Goal: Use online tool/utility: Utilize a website feature to perform a specific function

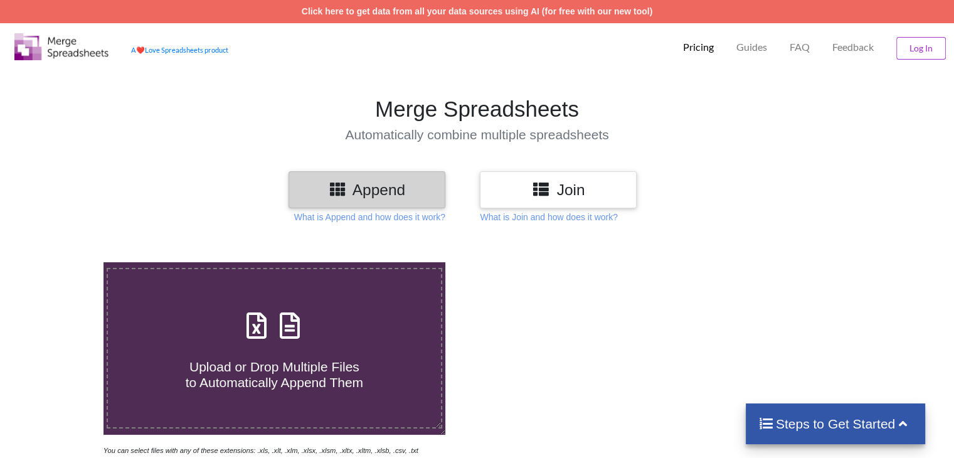
click at [395, 206] on div "Append" at bounding box center [366, 189] width 157 height 37
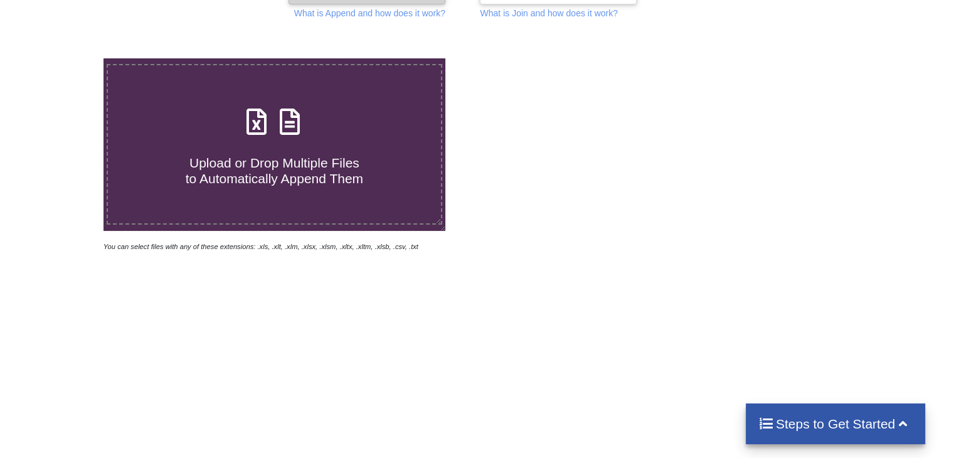
scroll to position [205, 0]
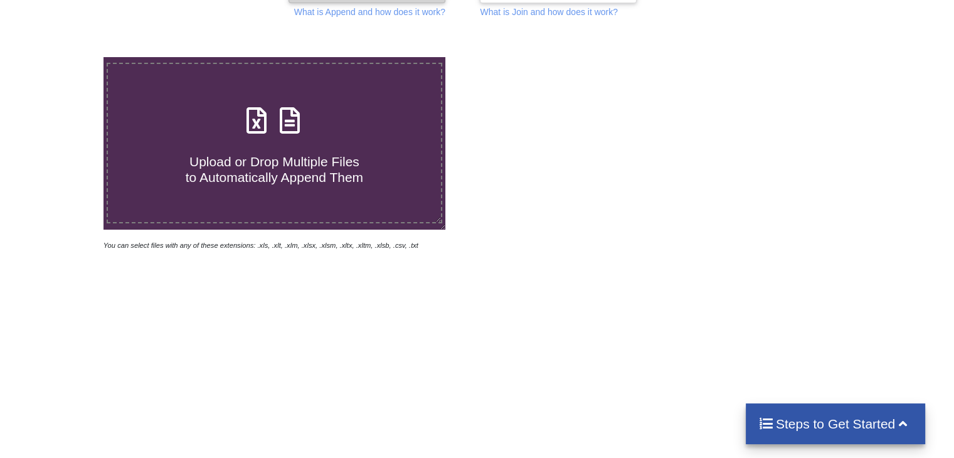
click at [331, 183] on span "Upload or Drop Multiple Files to Automatically Append Them" at bounding box center [274, 169] width 177 height 30
click at [65, 57] on input "Upload or Drop Multiple Files to Automatically Append Them" at bounding box center [65, 57] width 0 height 0
type input "C:\fakepath\Merchant_Settlement_Report_M1WKDY5GPEHU_20250902_PB0182578667.csv"
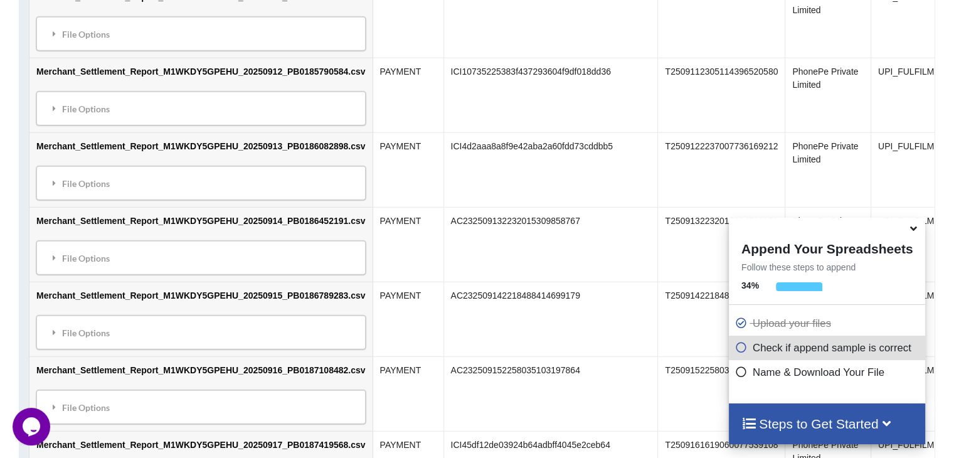
scroll to position [1340, 0]
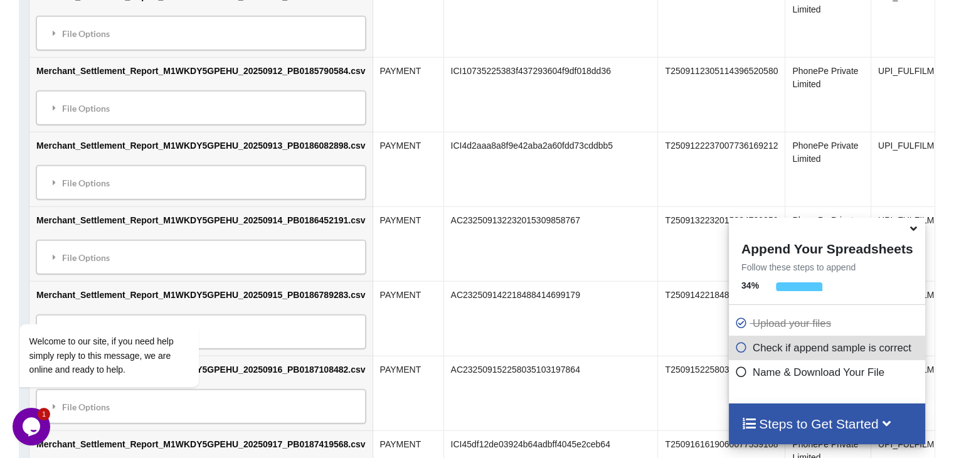
click at [908, 231] on icon at bounding box center [913, 226] width 13 height 11
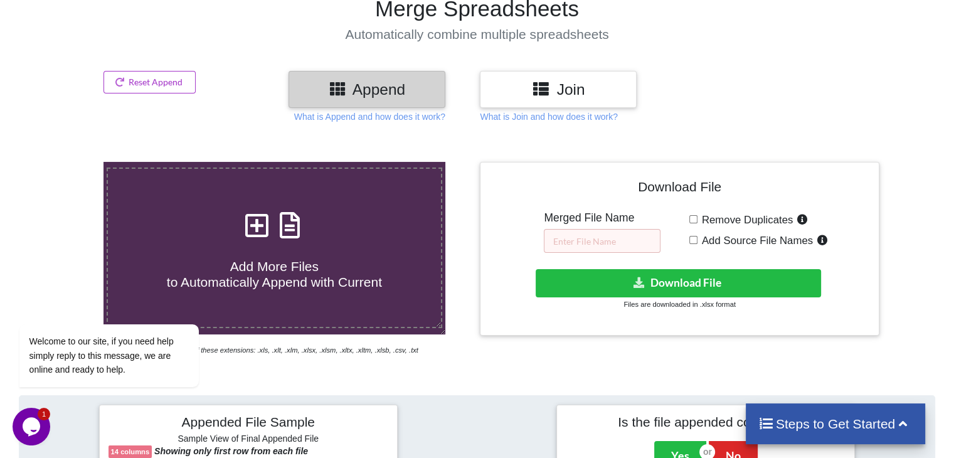
scroll to position [102, 0]
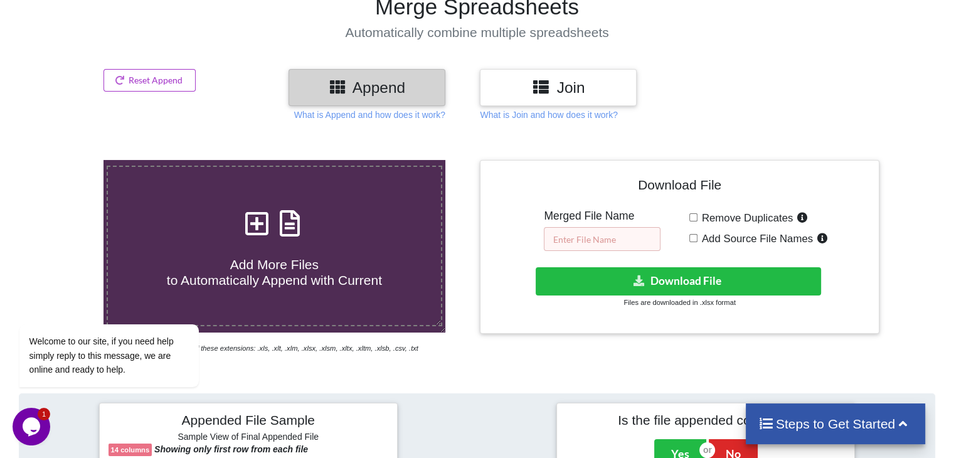
click at [622, 238] on input "text" at bounding box center [602, 239] width 117 height 24
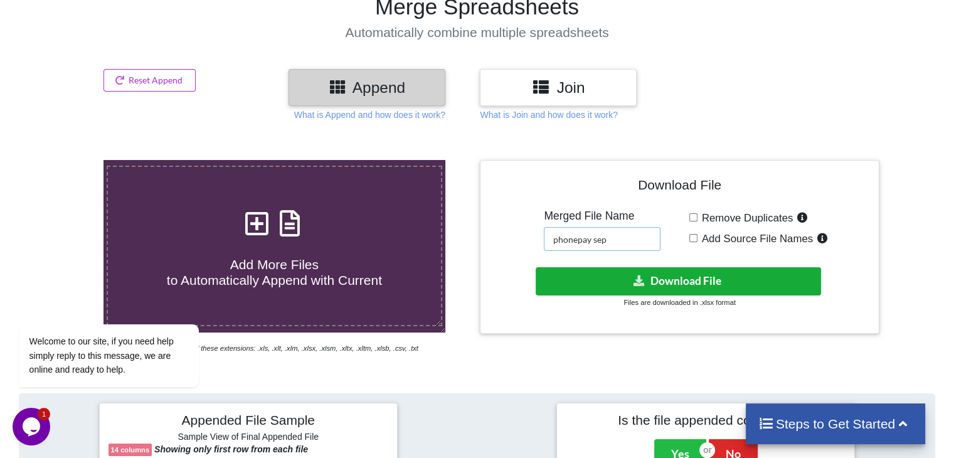
type input "phonepay sep"
click at [721, 287] on button "Download File" at bounding box center [678, 281] width 285 height 28
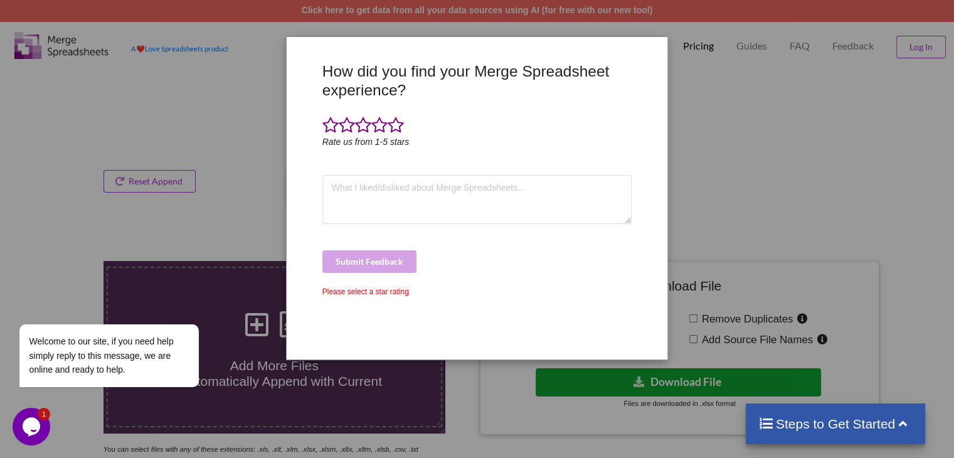
scroll to position [0, 0]
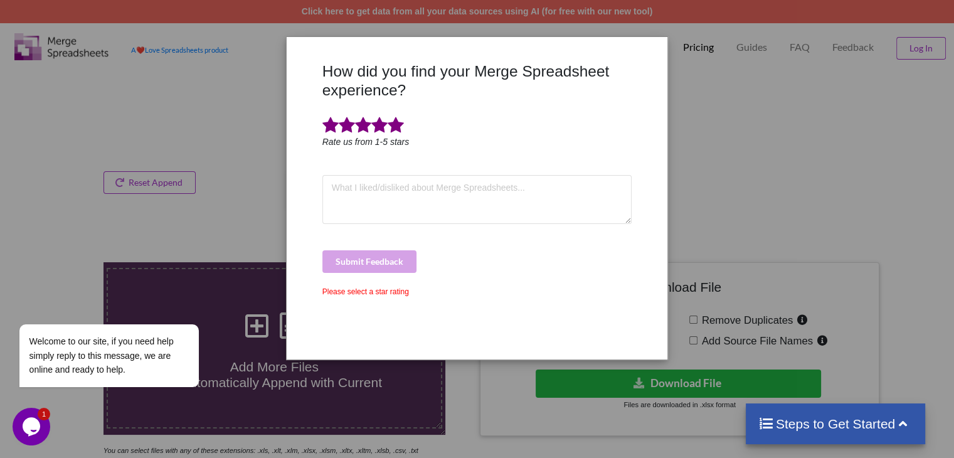
click at [388, 120] on span at bounding box center [396, 126] width 16 height 18
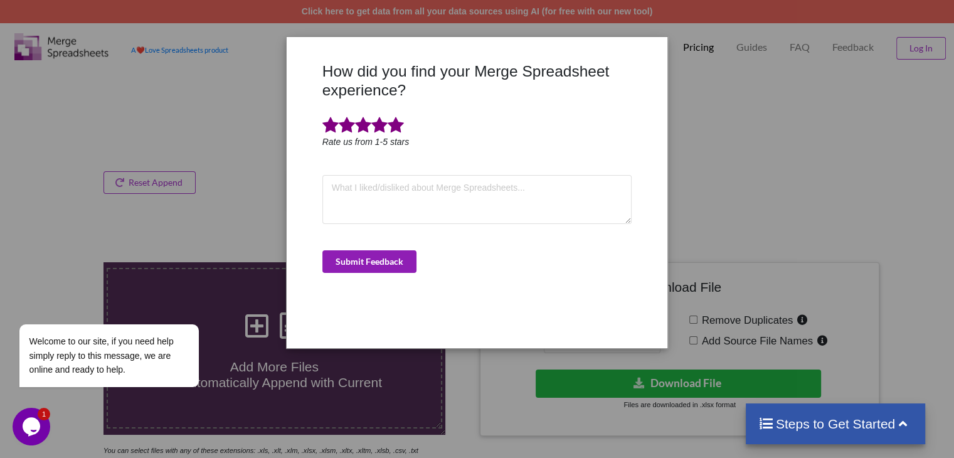
click at [383, 258] on button "Submit Feedback" at bounding box center [369, 261] width 94 height 23
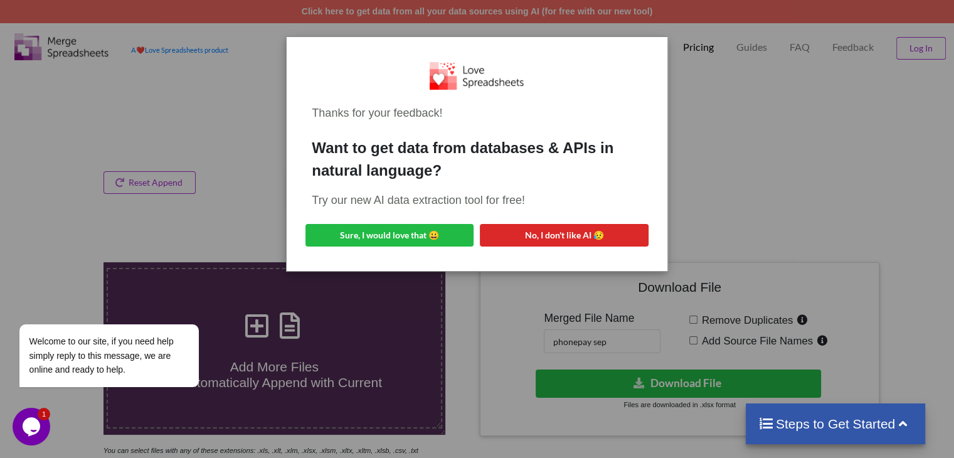
click at [699, 73] on div "Thanks for your feedback! Want to get data from databases & APIs in natural lan…" at bounding box center [477, 229] width 954 height 458
click at [174, 179] on div "Thanks for your feedback! Want to get data from databases & APIs in natural lan…" at bounding box center [477, 229] width 954 height 458
click at [85, 104] on div "Thanks for your feedback! Want to get data from databases & APIs in natural lan…" at bounding box center [477, 229] width 954 height 458
